Goal: Information Seeking & Learning: Learn about a topic

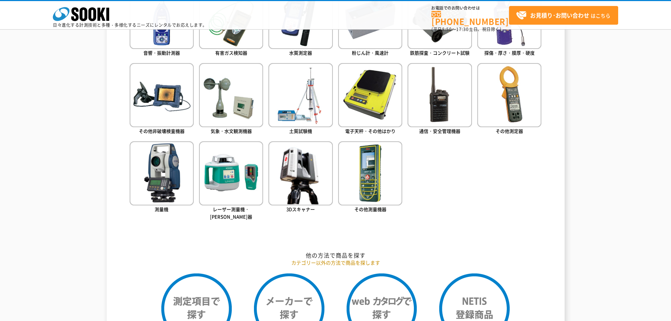
scroll to position [387, 0]
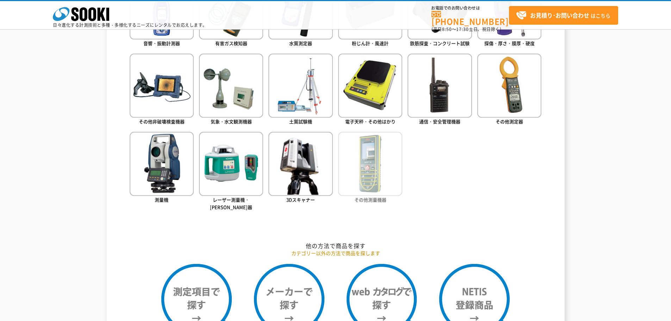
click at [376, 171] on img at bounding box center [370, 164] width 64 height 64
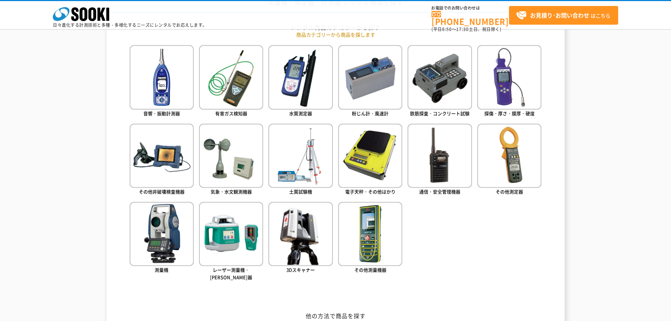
scroll to position [317, 0]
click at [157, 69] on img at bounding box center [162, 77] width 64 height 64
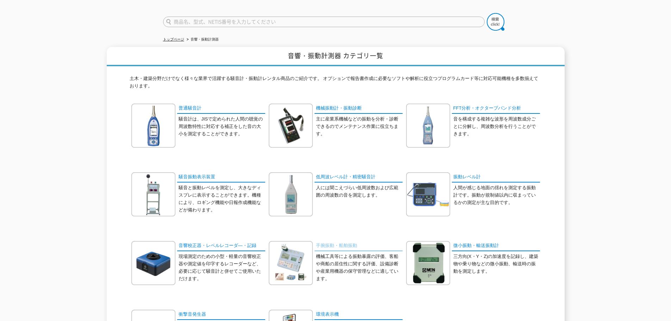
scroll to position [35, 0]
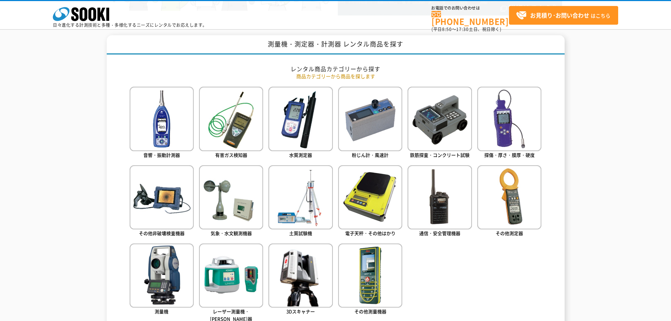
scroll to position [282, 0]
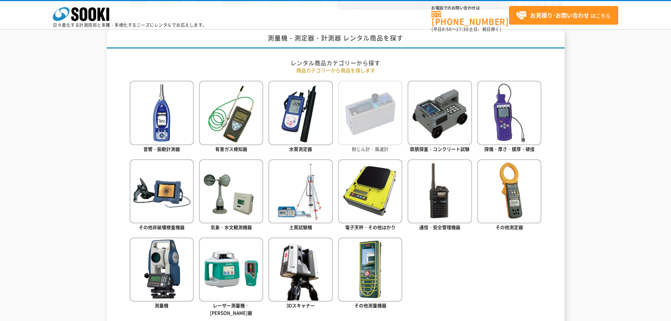
click at [381, 124] on img at bounding box center [370, 113] width 64 height 64
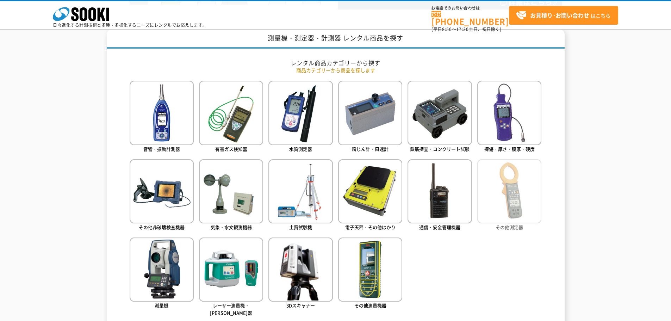
click at [505, 201] on img at bounding box center [509, 191] width 64 height 64
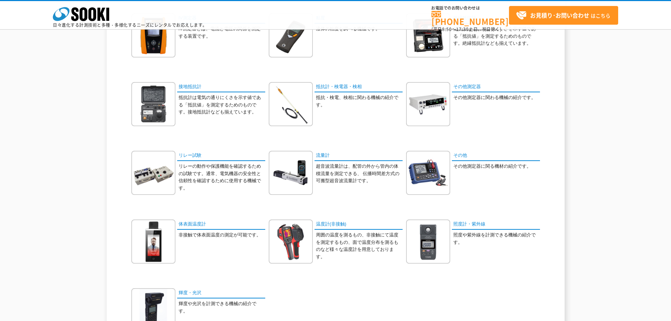
scroll to position [246, 0]
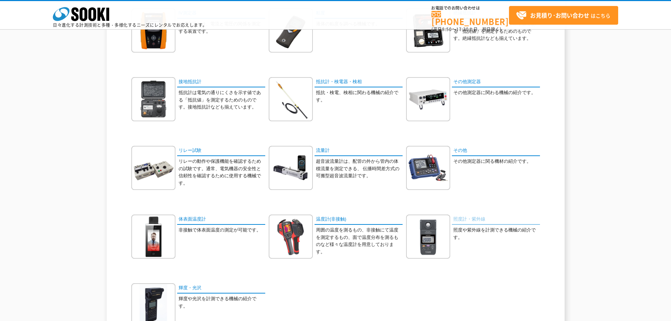
click at [472, 219] on link "照度計・紫外線" at bounding box center [496, 219] width 88 height 10
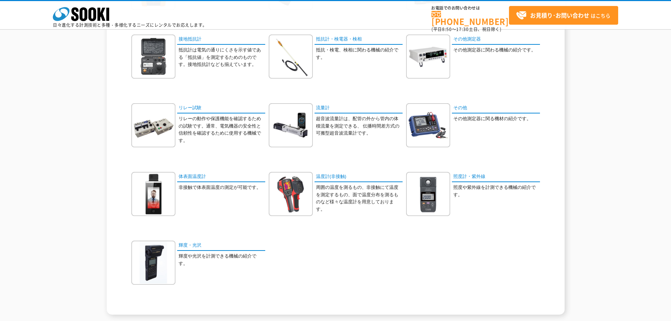
scroll to position [282, 0]
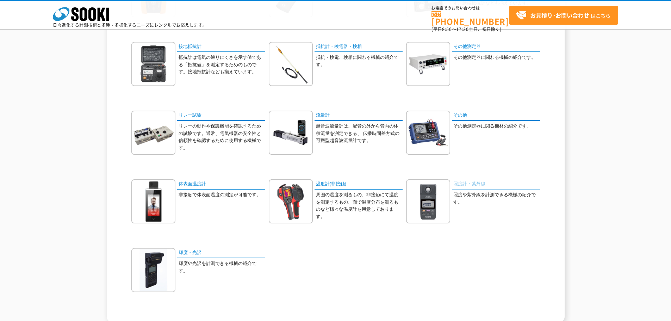
click at [469, 185] on link "照度計・紫外線" at bounding box center [496, 184] width 88 height 10
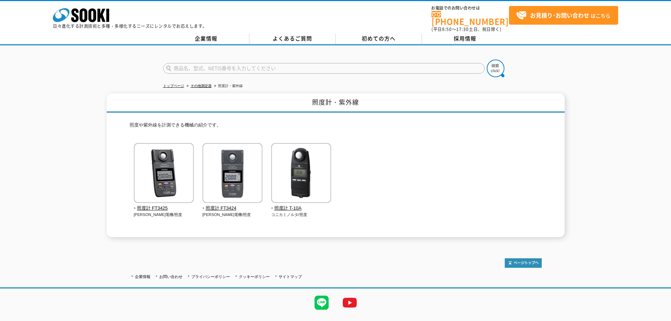
scroll to position [12, 0]
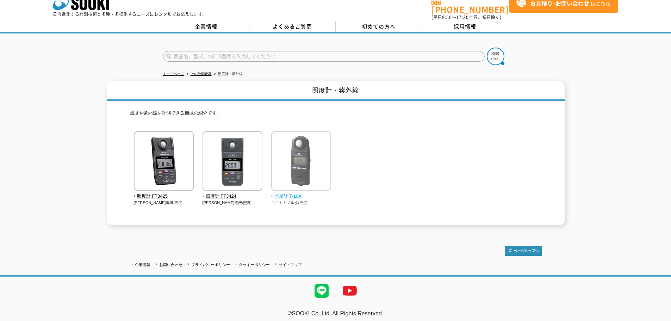
click at [293, 193] on span "照度計 T-10A" at bounding box center [301, 196] width 60 height 7
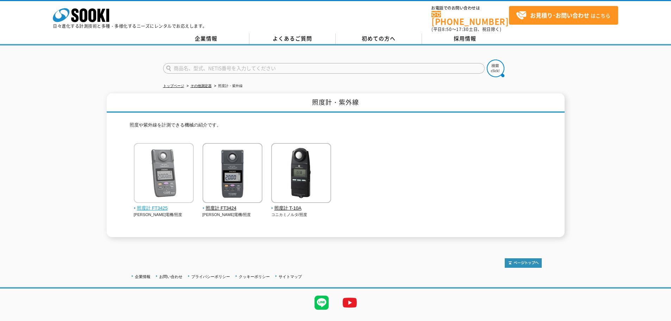
click at [144, 205] on span "照度計 FT3425" at bounding box center [164, 208] width 60 height 7
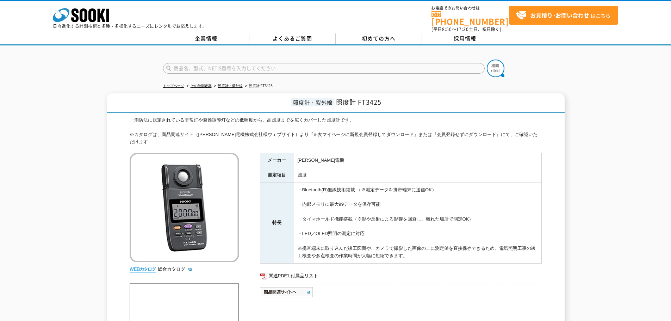
click at [188, 63] on input "text" at bounding box center [324, 68] width 322 height 11
type input "紫外線強度計"
click at [487, 60] on button at bounding box center [496, 69] width 18 height 18
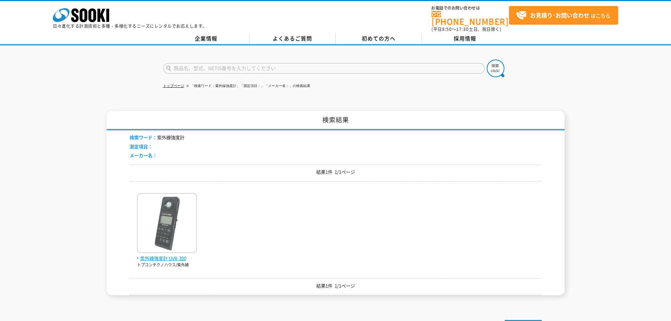
click at [156, 255] on span "紫外線強度計 UVR-300" at bounding box center [167, 258] width 60 height 7
